Goal: Information Seeking & Learning: Learn about a topic

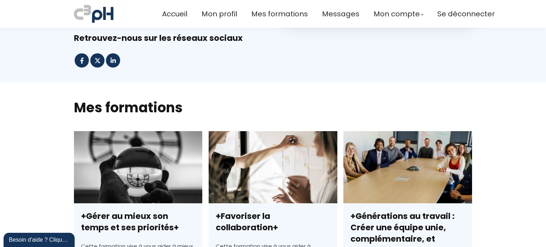
scroll to position [106, 0]
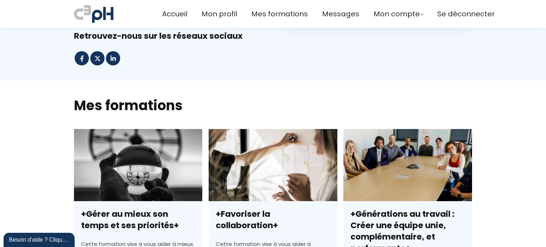
click at [134, 223] on link "+Gérer au mieux son temps et ses priorités+" at bounding box center [138, 251] width 128 height 244
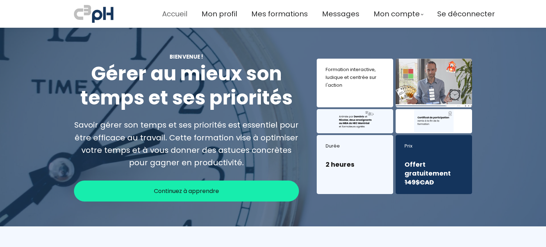
click at [175, 14] on span "Accueil" at bounding box center [174, 14] width 25 height 12
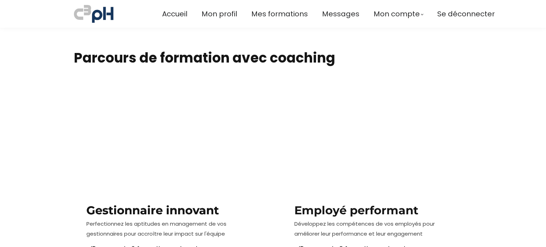
scroll to position [754, 0]
